Goal: Task Accomplishment & Management: Complete application form

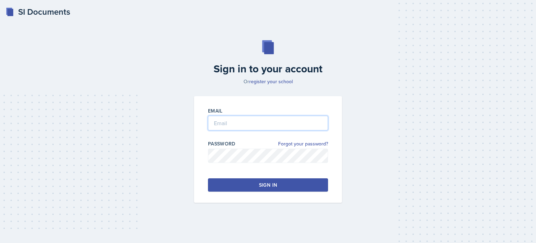
type input "[EMAIL_ADDRESS][DOMAIN_NAME]"
click at [232, 183] on button "Sign in" at bounding box center [268, 184] width 120 height 13
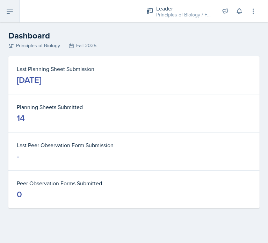
click at [7, 15] on icon at bounding box center [10, 11] width 8 height 8
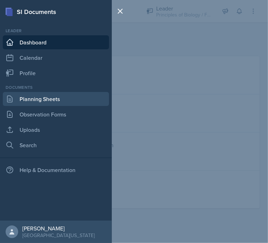
click at [56, 97] on link "Planning Sheets" at bounding box center [56, 99] width 106 height 14
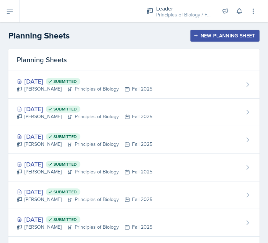
click at [208, 35] on div "New Planning Sheet" at bounding box center [225, 36] width 60 height 6
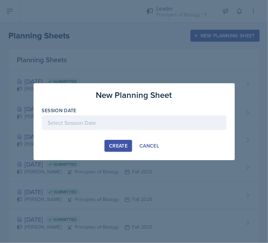
click at [137, 123] on div at bounding box center [134, 122] width 184 height 15
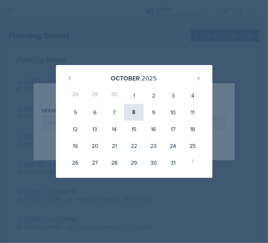
click at [131, 114] on div "8" at bounding box center [134, 112] width 20 height 17
type input "[DATE]"
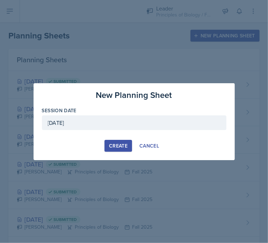
click at [121, 145] on div "Create" at bounding box center [118, 146] width 19 height 6
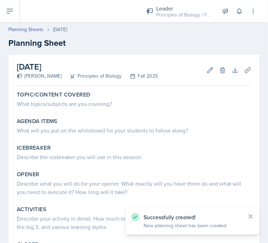
click at [76, 97] on label "Topic/Content Covered" at bounding box center [53, 94] width 73 height 7
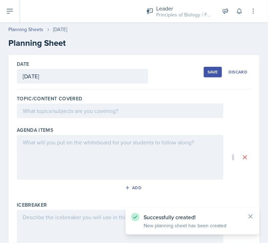
click at [68, 108] on div at bounding box center [120, 110] width 206 height 15
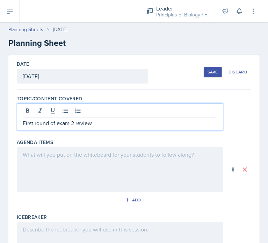
click at [58, 154] on div at bounding box center [120, 169] width 206 height 45
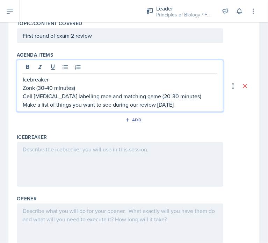
scroll to position [75, 0]
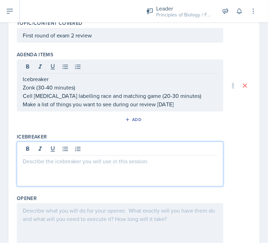
click at [51, 157] on p at bounding box center [120, 161] width 195 height 8
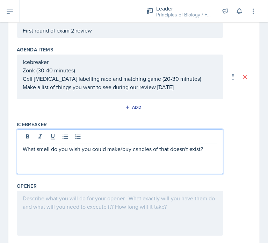
click at [60, 216] on div at bounding box center [120, 213] width 206 height 45
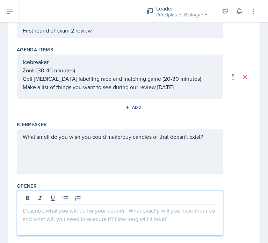
scroll to position [93, 0]
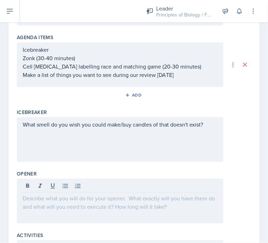
click at [56, 203] on div at bounding box center [120, 200] width 206 height 45
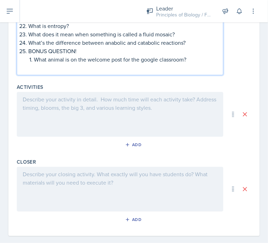
scroll to position [491, 0]
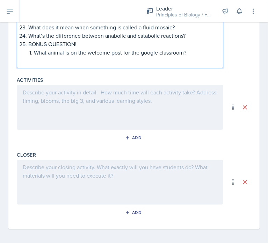
click at [44, 96] on div at bounding box center [120, 107] width 206 height 45
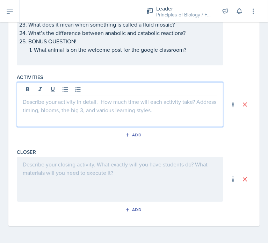
scroll to position [479, 0]
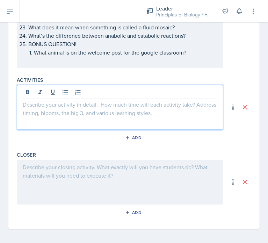
click at [51, 102] on p at bounding box center [120, 104] width 195 height 8
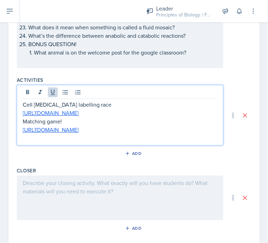
scroll to position [491, 0]
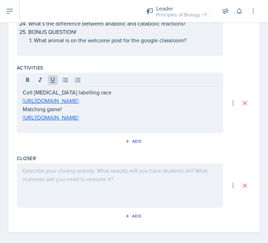
click at [96, 180] on div at bounding box center [120, 185] width 206 height 45
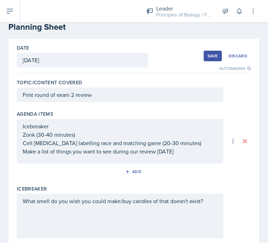
scroll to position [0, 0]
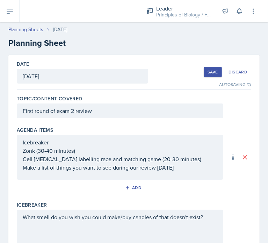
click at [209, 71] on div "Save" at bounding box center [212, 72] width 10 height 6
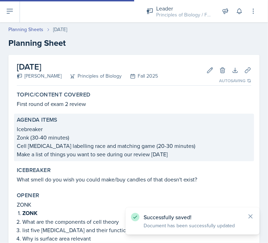
scroll to position [361, 0]
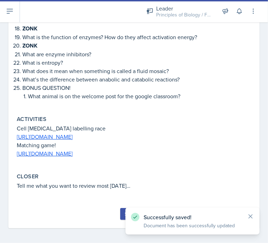
click at [120, 215] on button "Submit" at bounding box center [134, 214] width 28 height 12
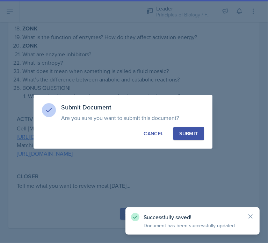
scroll to position [93, 0]
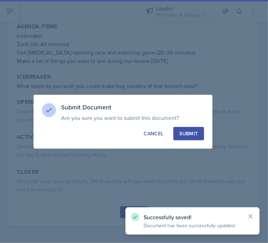
click at [193, 132] on div "Submit" at bounding box center [188, 133] width 19 height 7
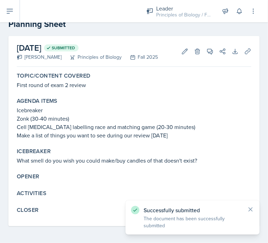
scroll to position [19, 0]
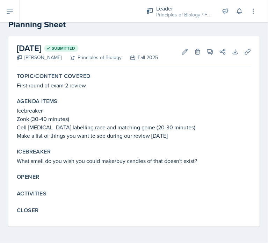
click at [38, 199] on div "Activities" at bounding box center [134, 194] width 240 height 14
click at [182, 53] on icon at bounding box center [184, 51] width 5 height 5
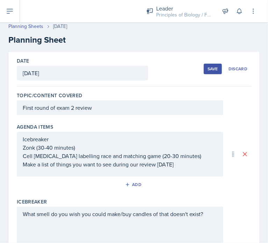
scroll to position [0, 0]
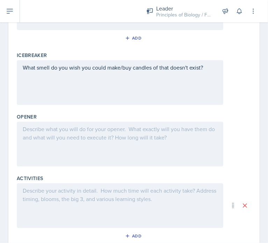
click at [66, 125] on p at bounding box center [120, 129] width 195 height 8
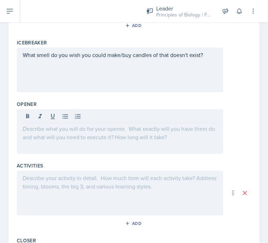
click at [63, 137] on div at bounding box center [120, 131] width 206 height 45
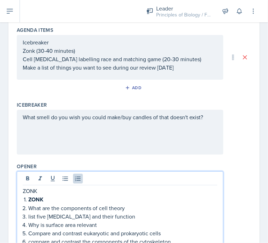
scroll to position [0, 0]
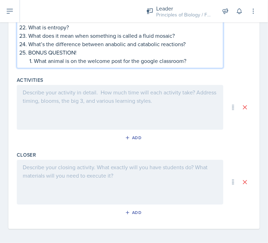
click at [70, 103] on div at bounding box center [120, 107] width 206 height 45
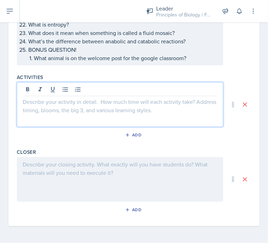
scroll to position [471, 0]
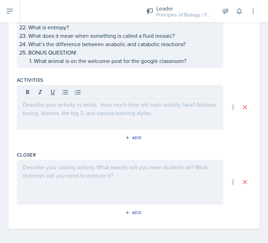
click at [88, 116] on div at bounding box center [120, 107] width 206 height 45
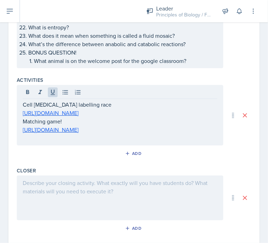
click at [72, 180] on div at bounding box center [120, 197] width 206 height 45
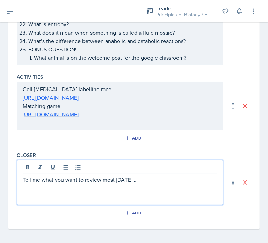
scroll to position [0, 0]
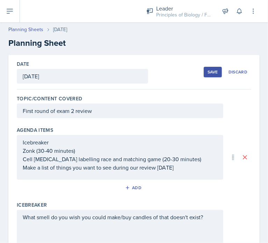
click at [207, 70] on div "Save" at bounding box center [212, 72] width 10 height 6
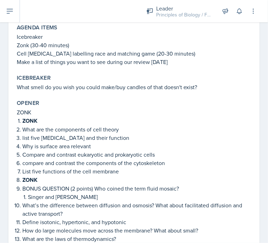
scroll to position [92, 0]
